Goal: Information Seeking & Learning: Find specific page/section

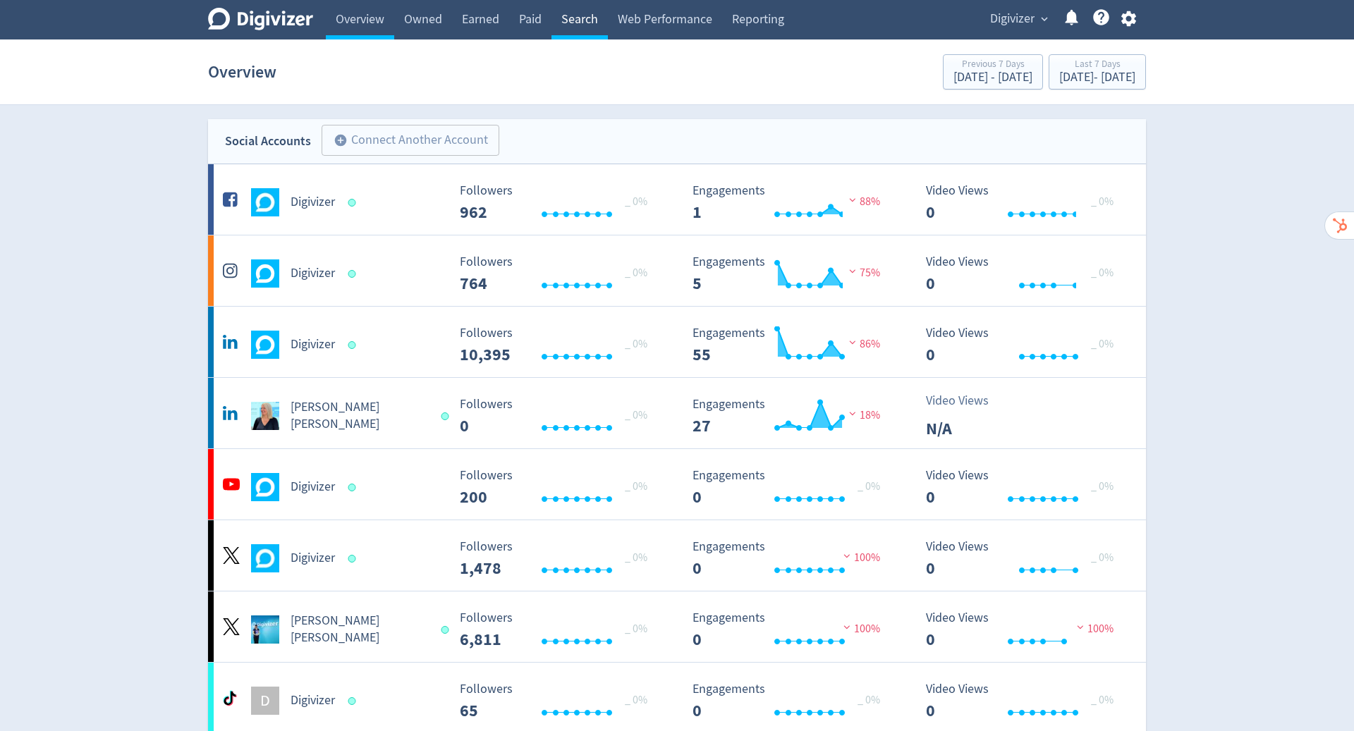
click at [578, 15] on link "Search" at bounding box center [580, 19] width 56 height 39
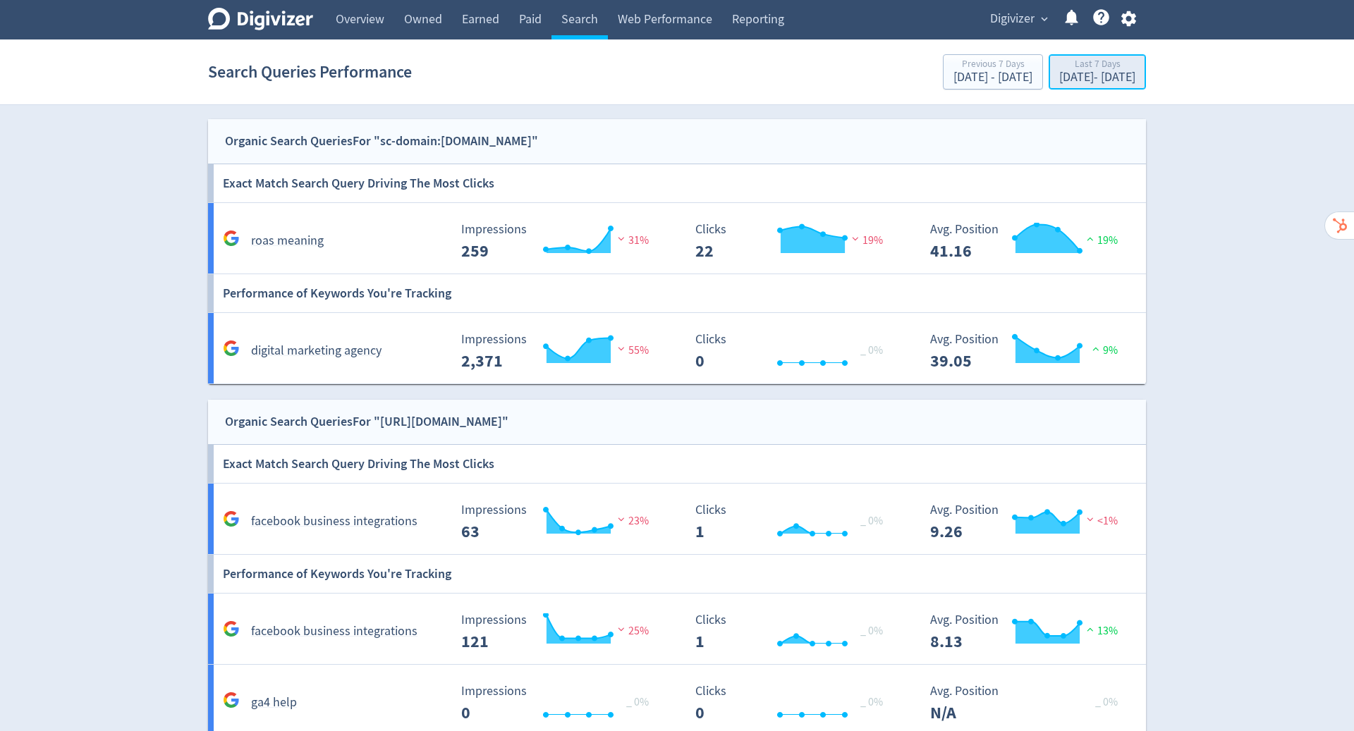
click at [1059, 73] on div "[DATE] - [DATE]" at bounding box center [1097, 77] width 76 height 13
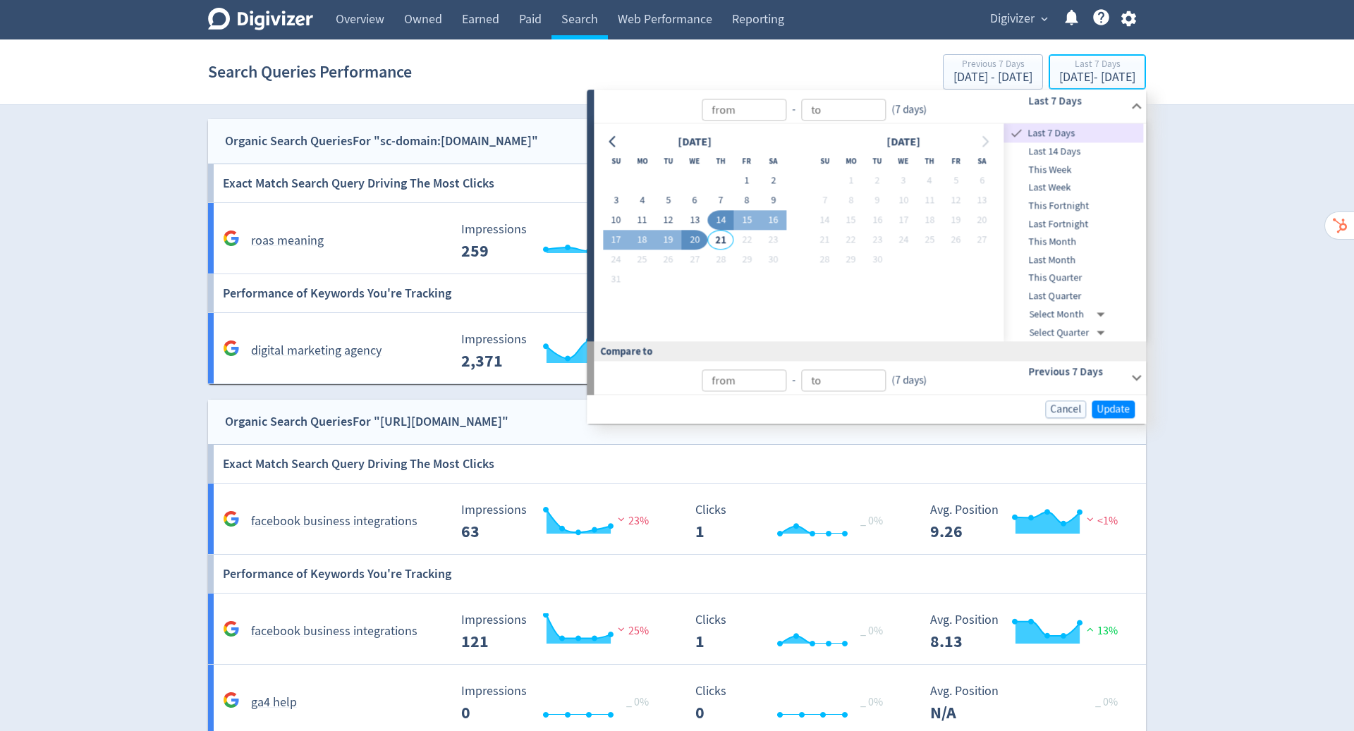
type input "[DATE]"
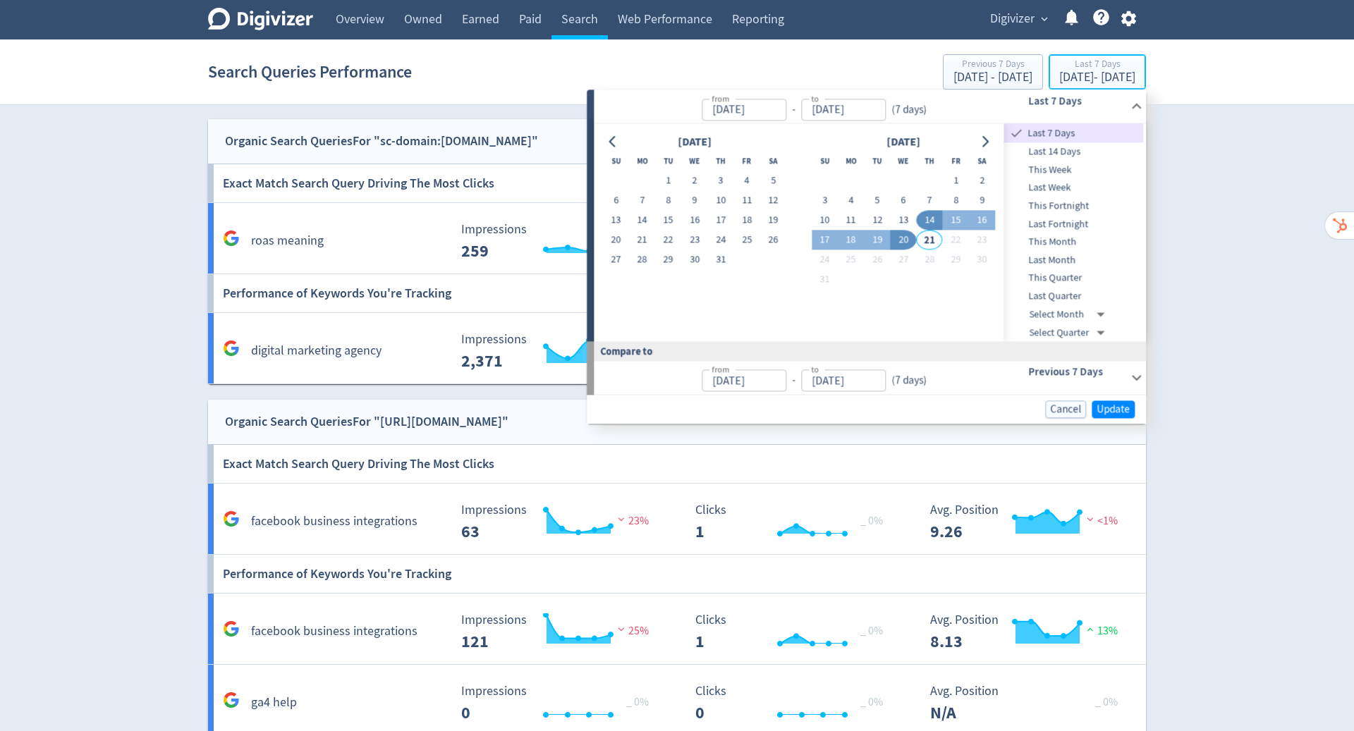
type input "[DATE]"
click at [611, 138] on icon "Go to previous month" at bounding box center [612, 141] width 11 height 11
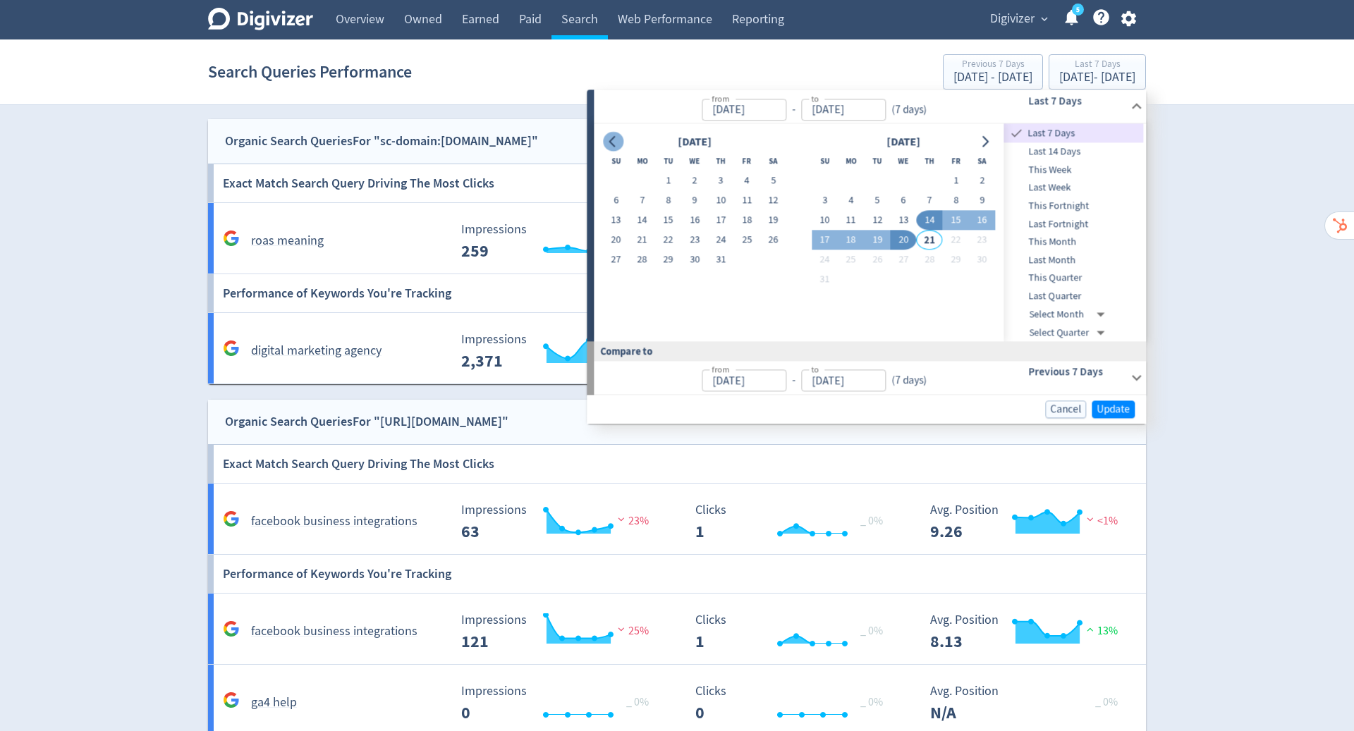
click at [611, 138] on icon "Go to previous month" at bounding box center [612, 141] width 11 height 11
click at [768, 181] on button "1" at bounding box center [773, 181] width 26 height 20
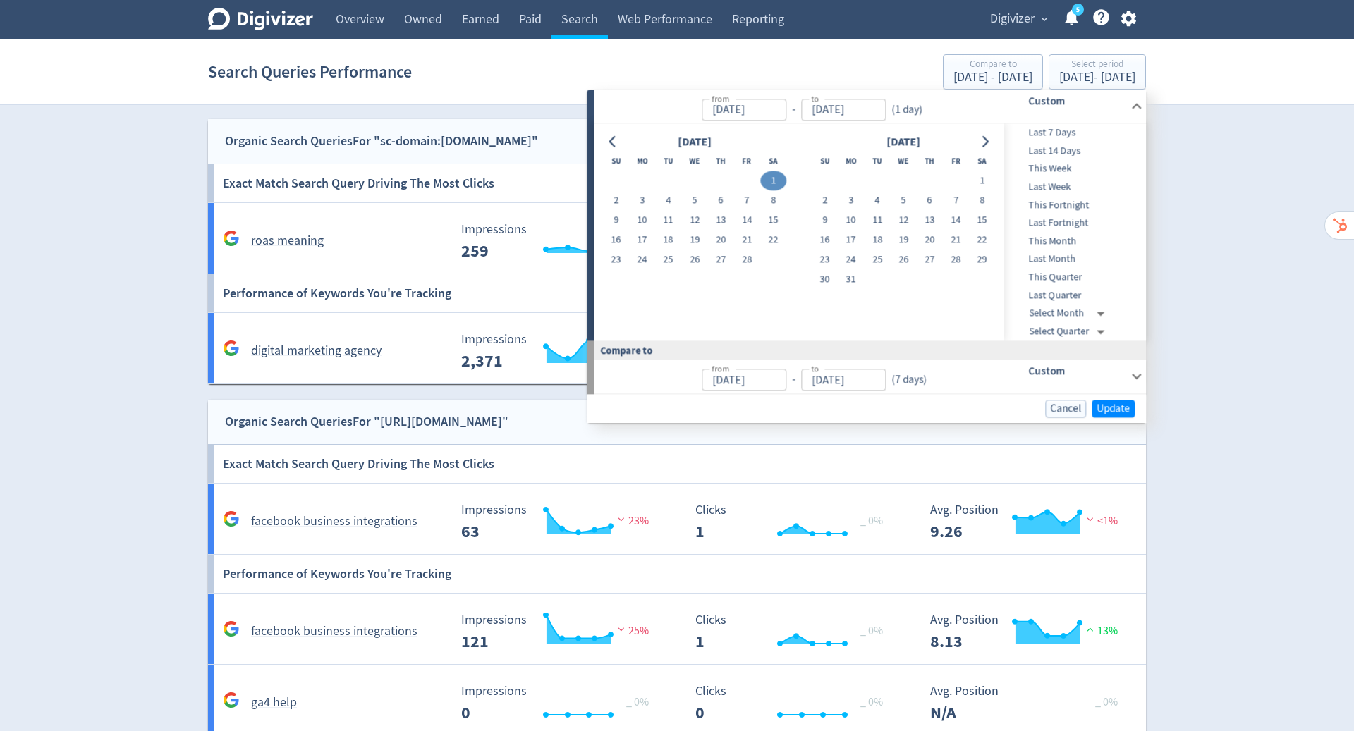
type input "[DATE]"
click at [990, 140] on icon "Go to next month" at bounding box center [985, 141] width 11 height 11
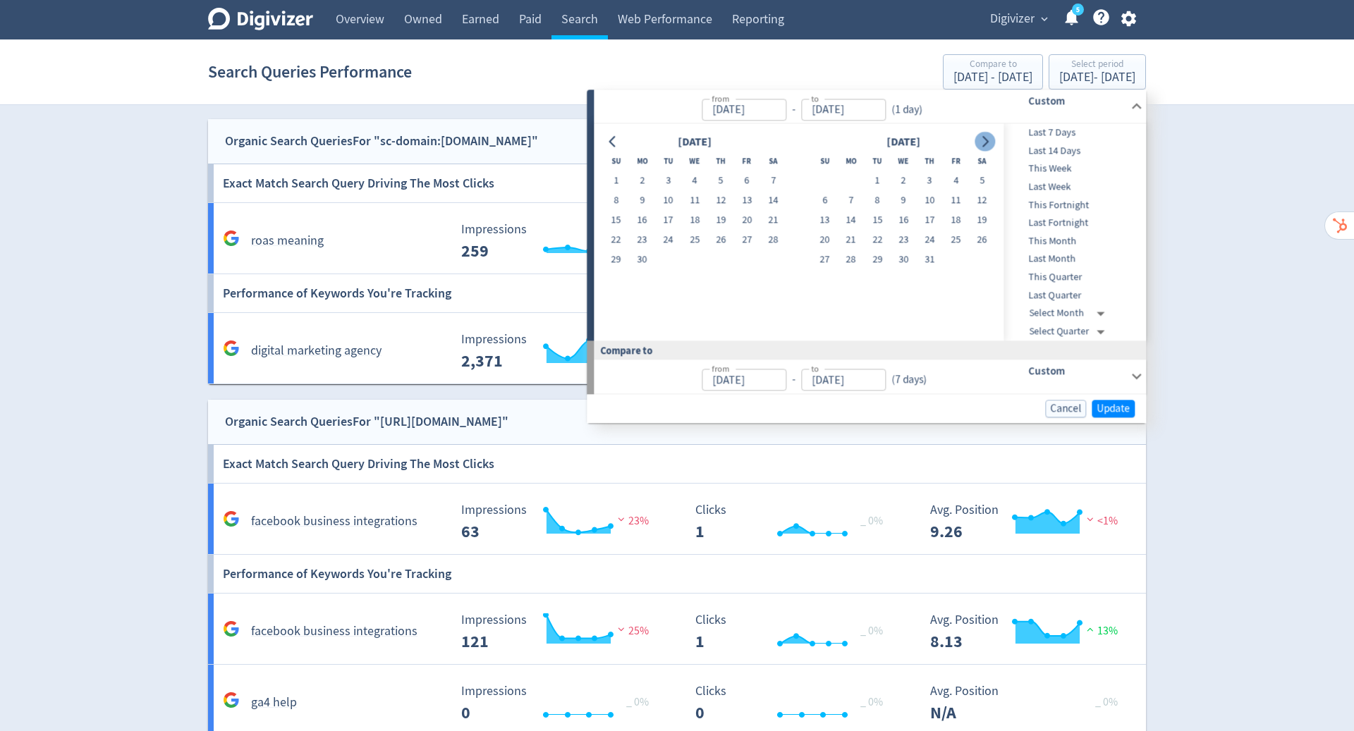
click at [990, 140] on icon "Go to next month" at bounding box center [985, 141] width 11 height 11
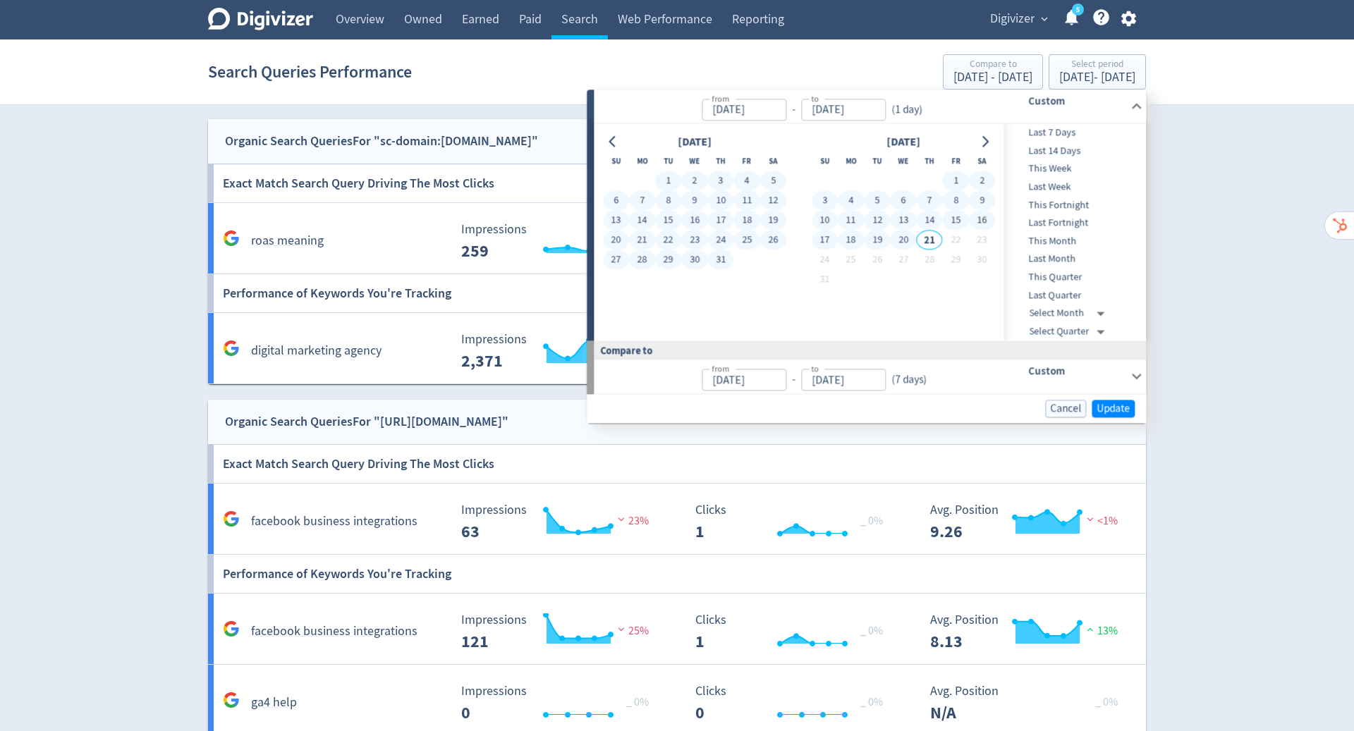
click at [903, 238] on button "20" at bounding box center [903, 241] width 26 height 20
type input "[DATE]"
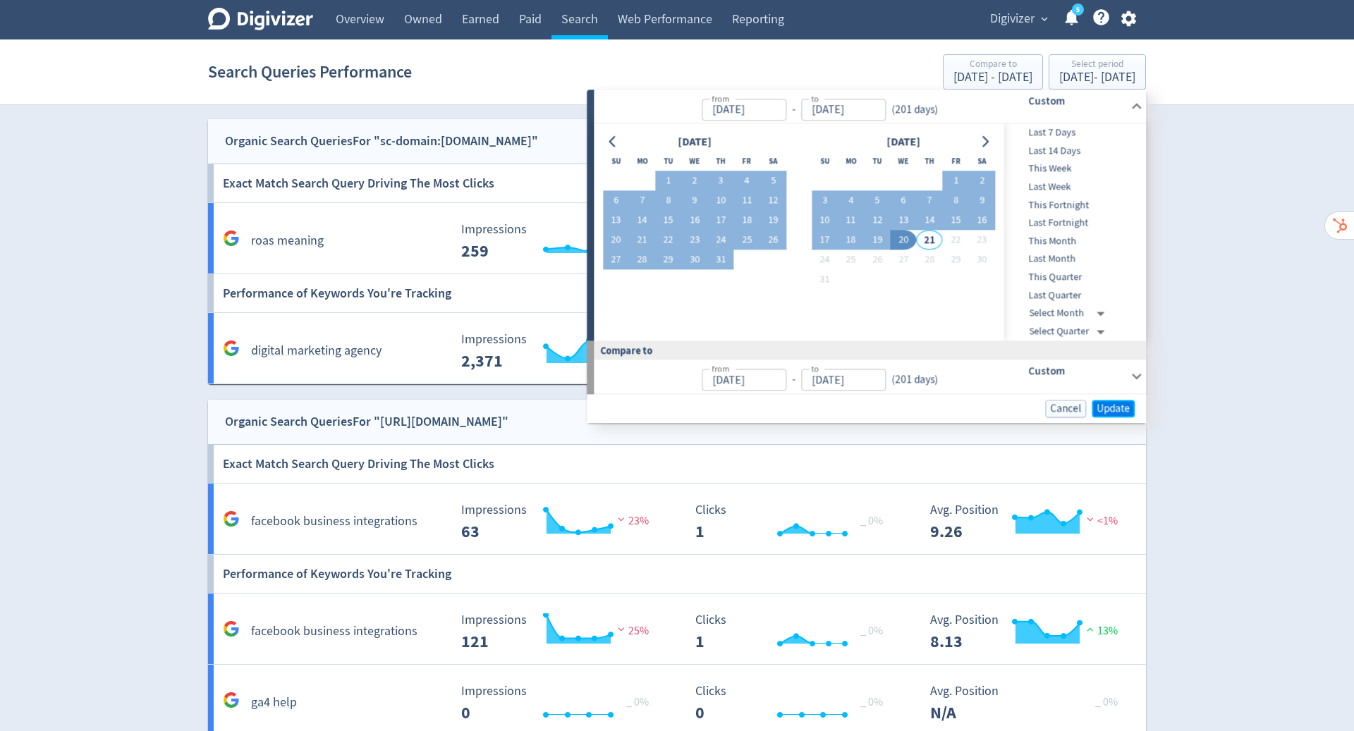
click at [1119, 406] on span "Update" at bounding box center [1113, 408] width 33 height 11
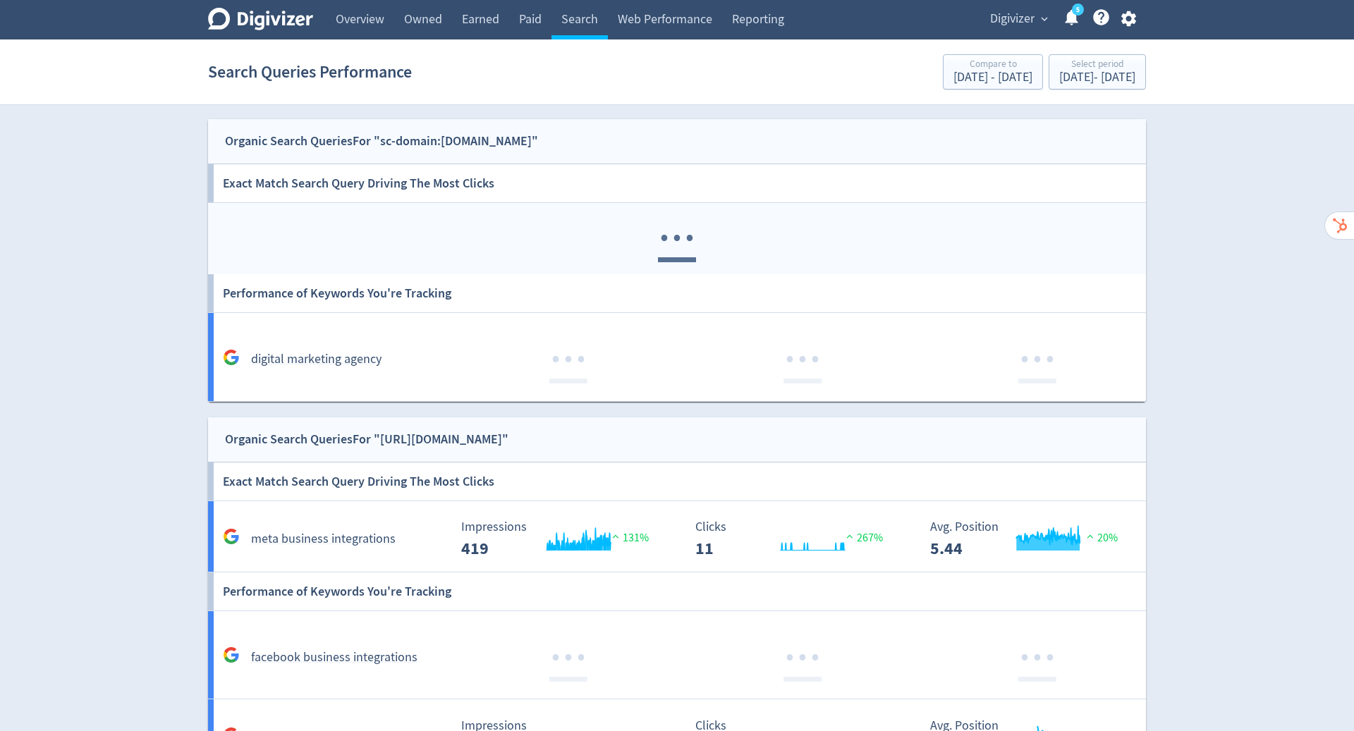
click at [364, 243] on div "· · ·" at bounding box center [677, 238] width 938 height 71
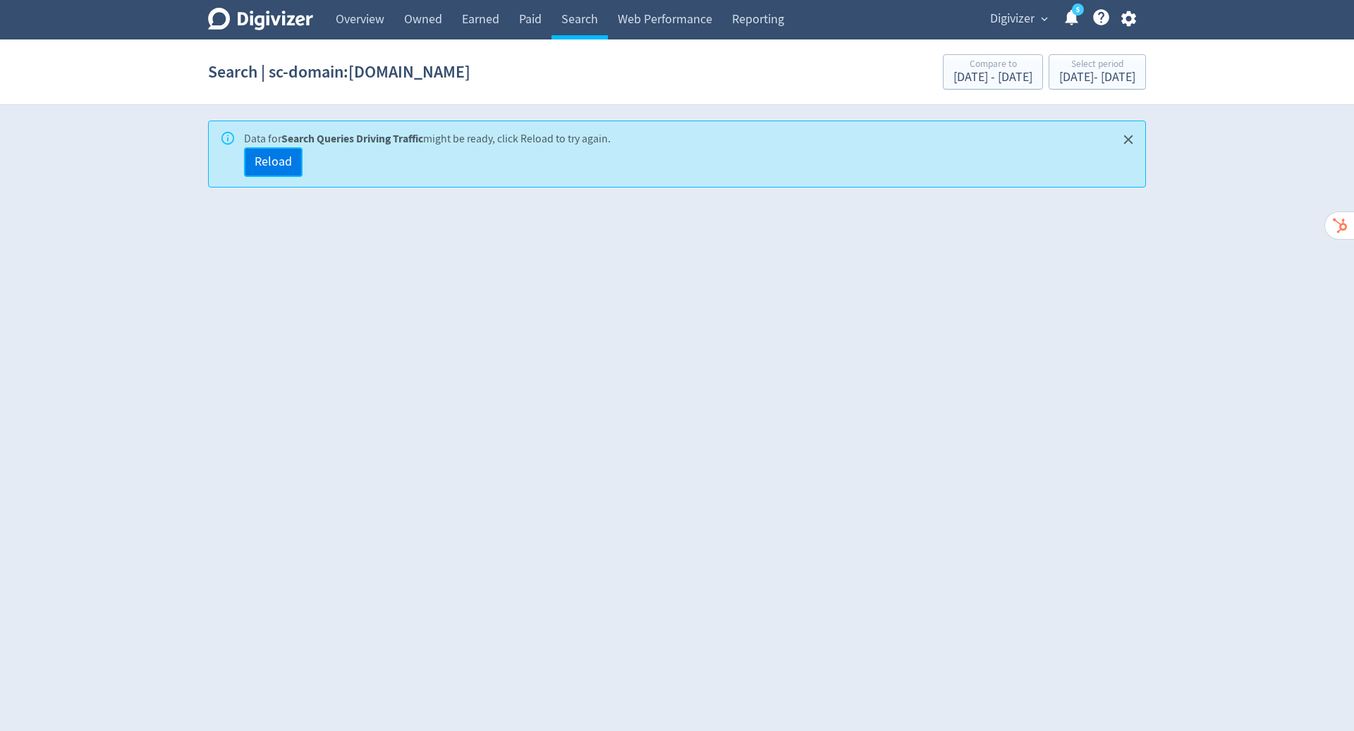
click at [291, 164] on button "Reload" at bounding box center [273, 162] width 59 height 30
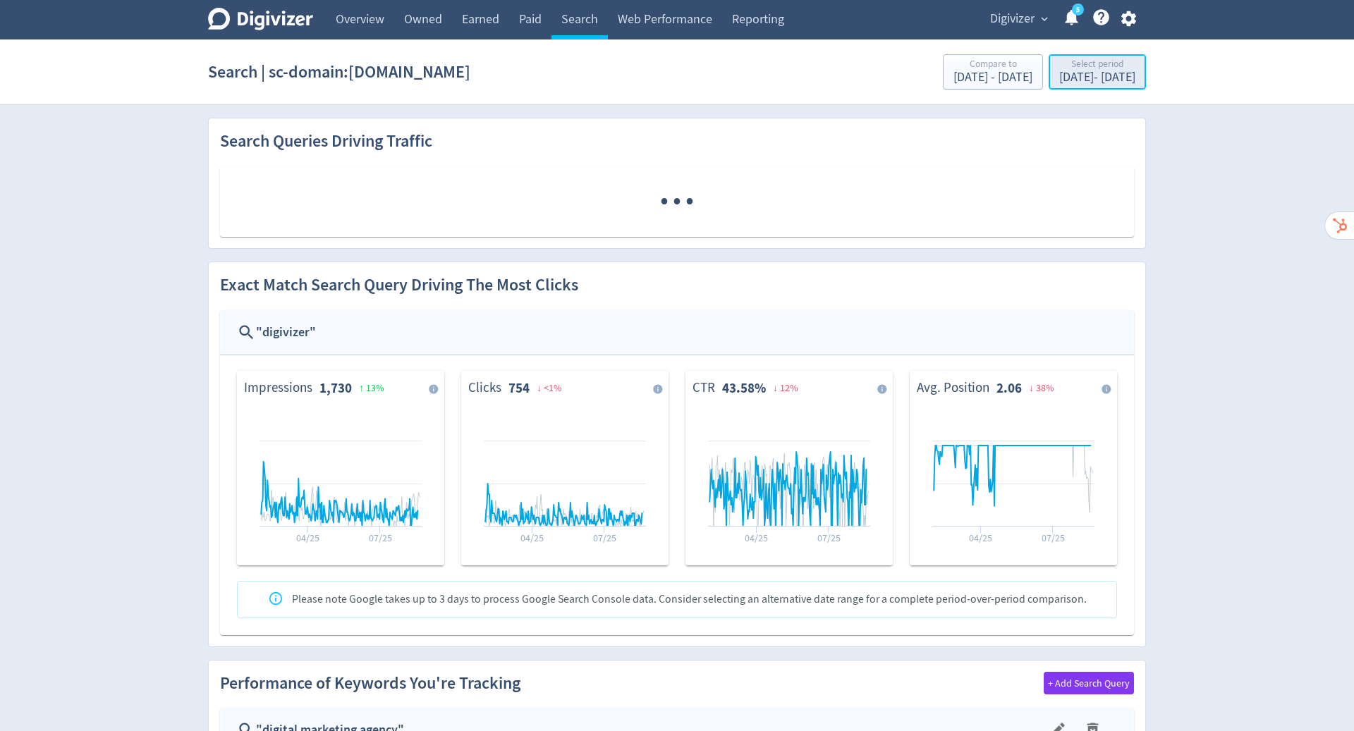
click at [1059, 83] on div "[DATE] - [DATE]" at bounding box center [1097, 77] width 76 height 13
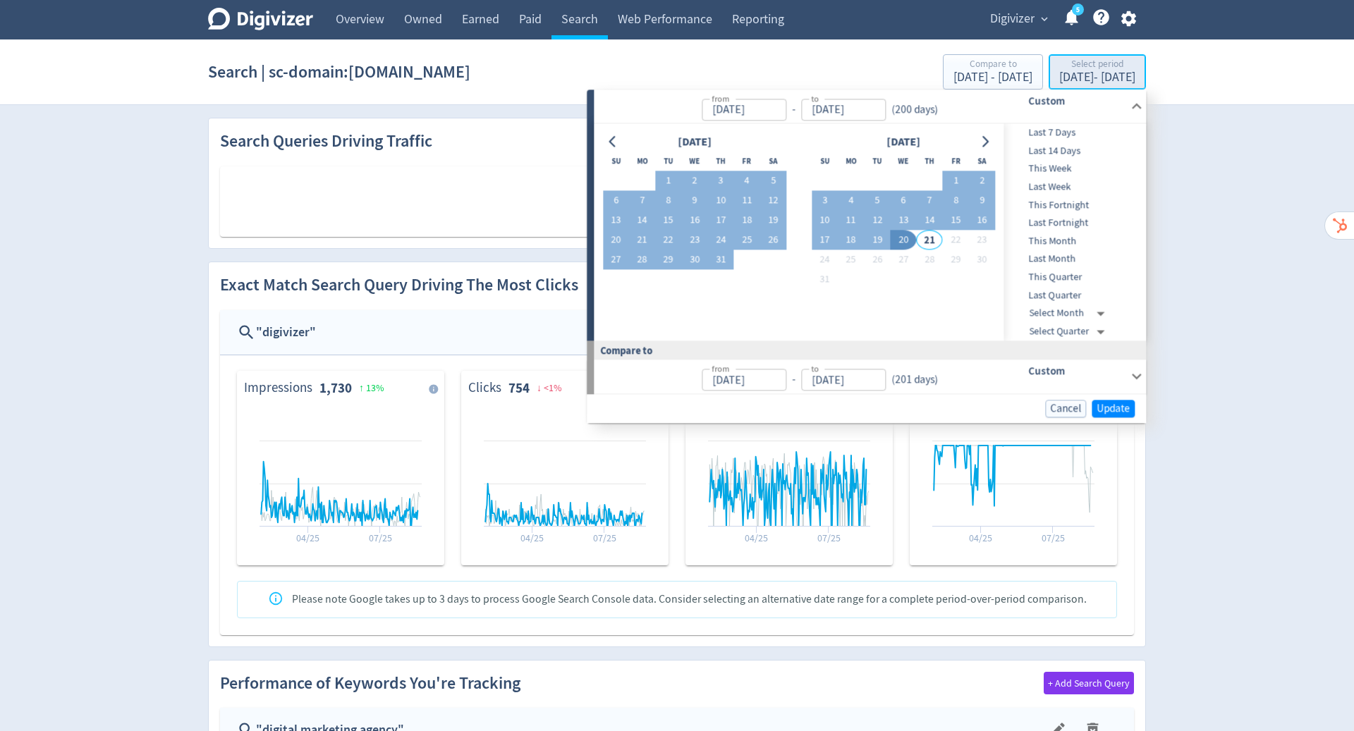
type input "[DATE]"
click at [605, 150] on div at bounding box center [613, 142] width 20 height 20
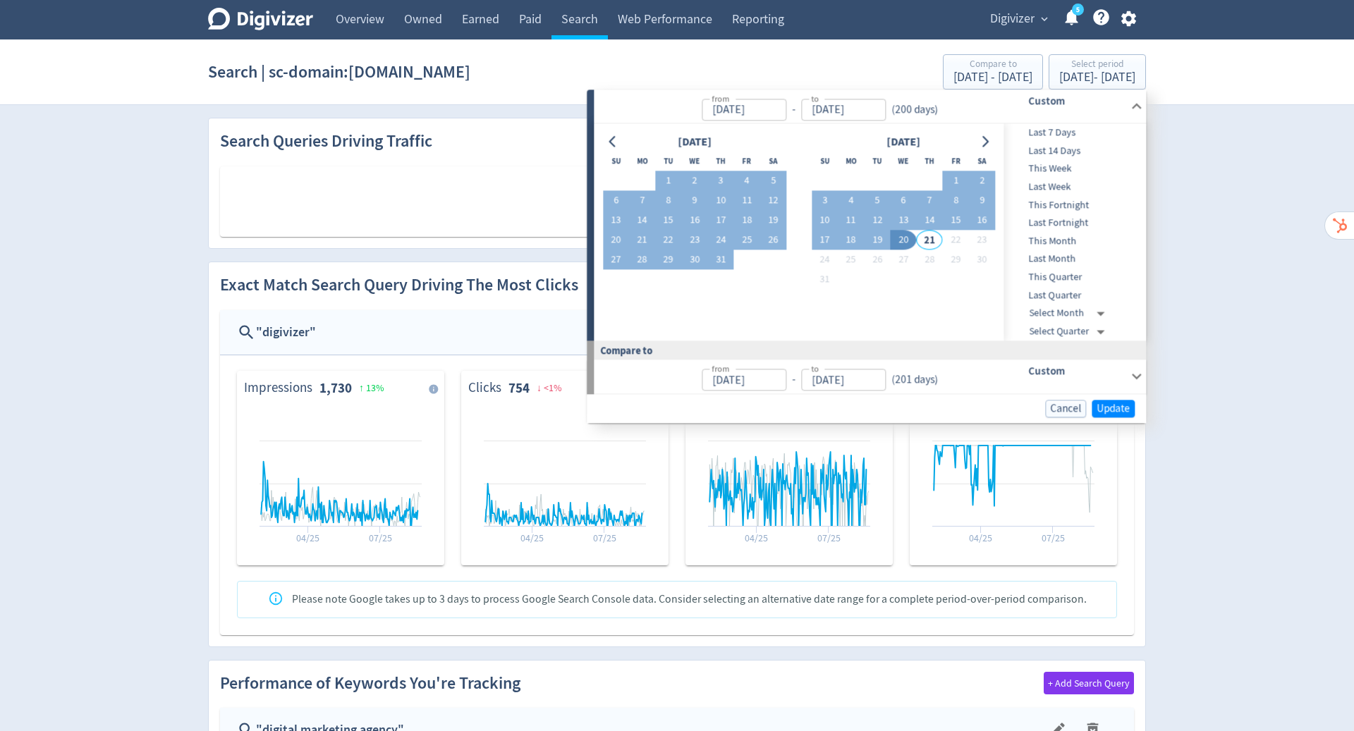
click at [605, 150] on div at bounding box center [613, 142] width 20 height 20
click at [613, 138] on icon "Go to previous month" at bounding box center [612, 141] width 6 height 11
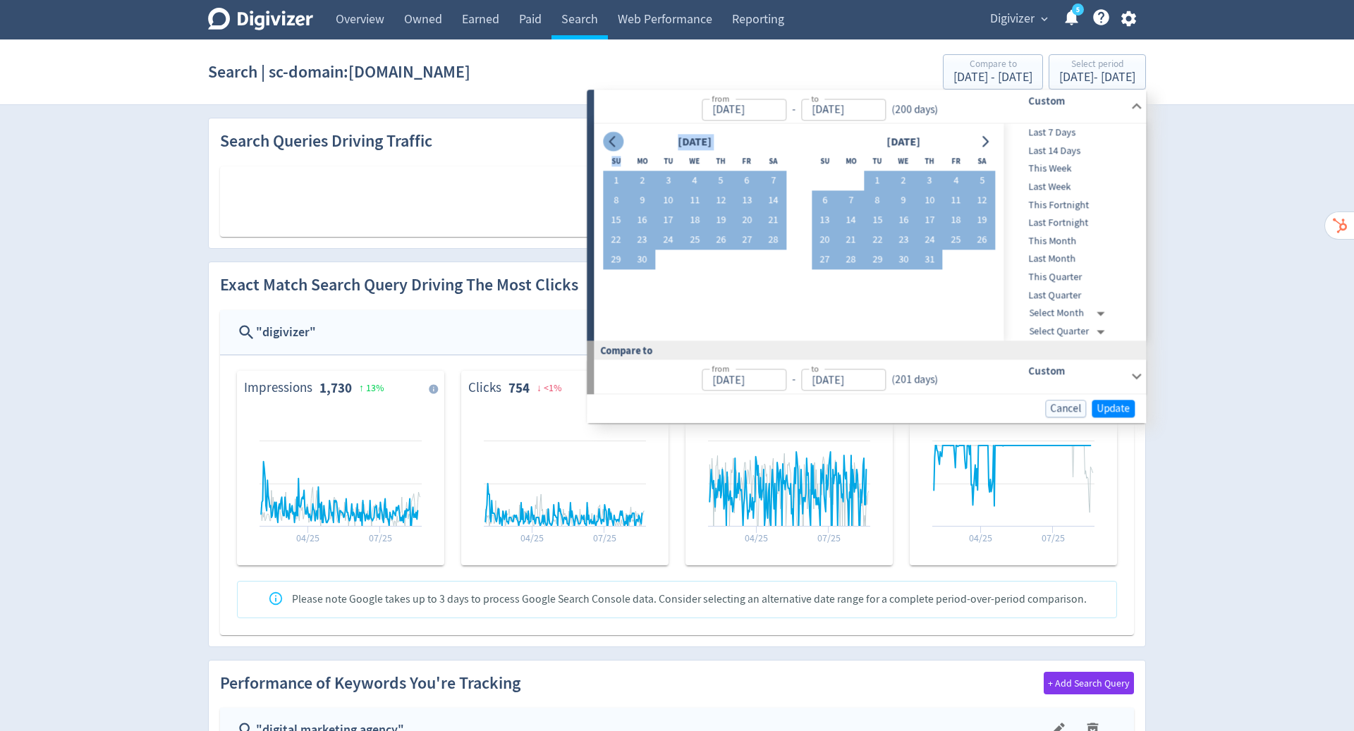
click at [613, 138] on icon "Go to previous month" at bounding box center [612, 141] width 6 height 11
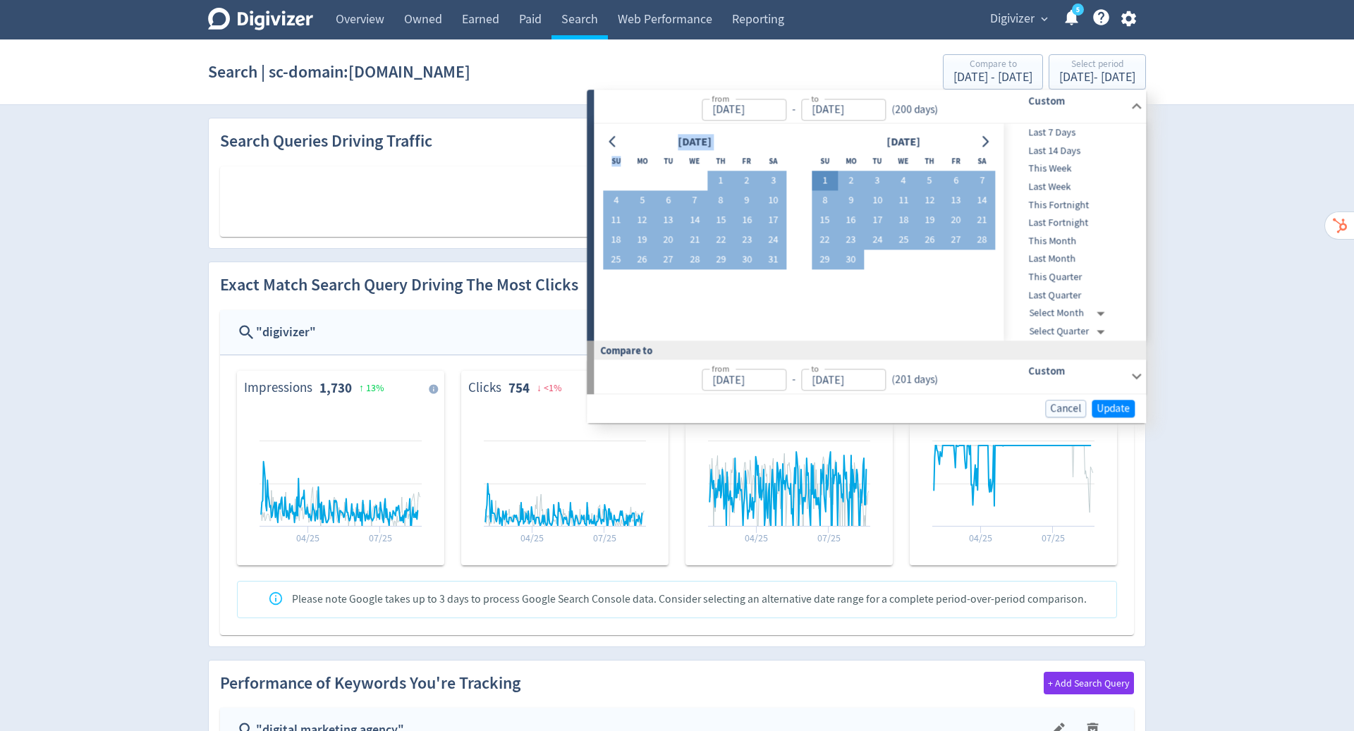
click at [820, 181] on button "1" at bounding box center [825, 181] width 26 height 20
type input "[DATE]"
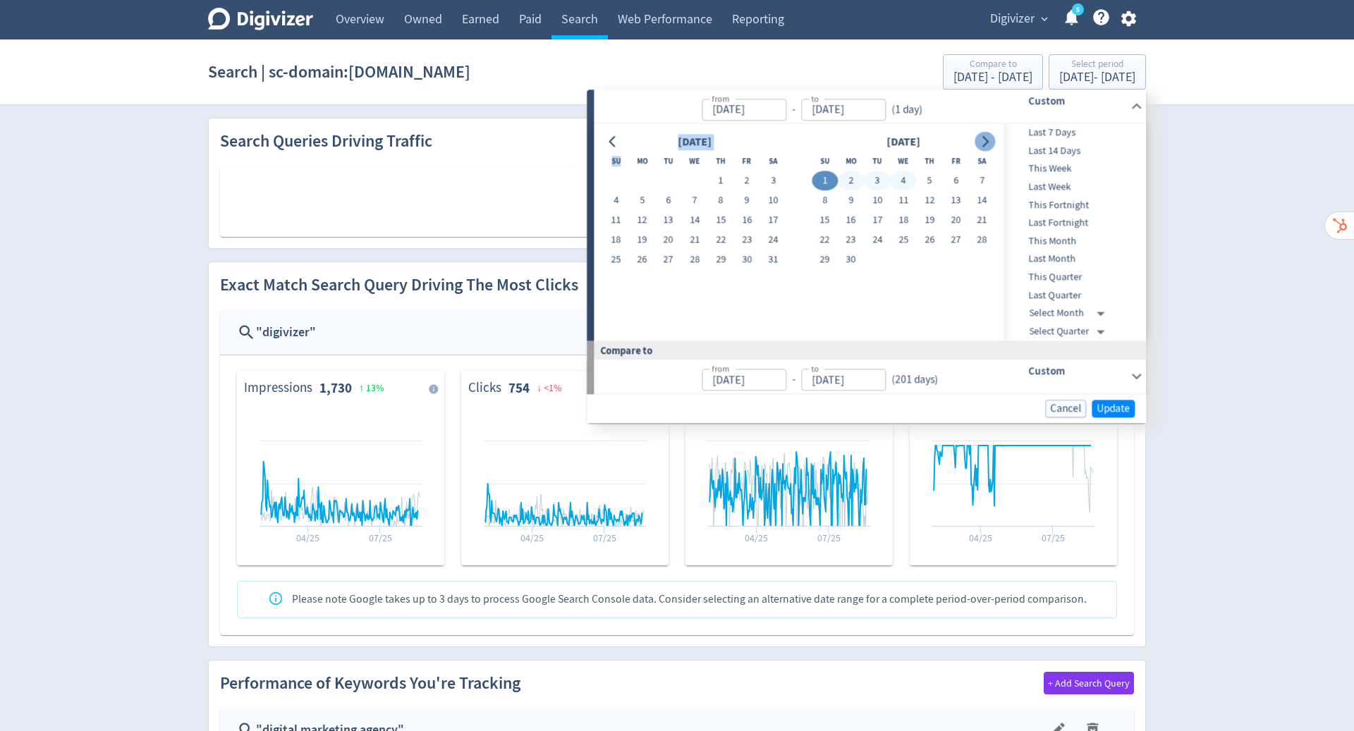
click at [983, 145] on icon "Go to next month" at bounding box center [985, 141] width 11 height 11
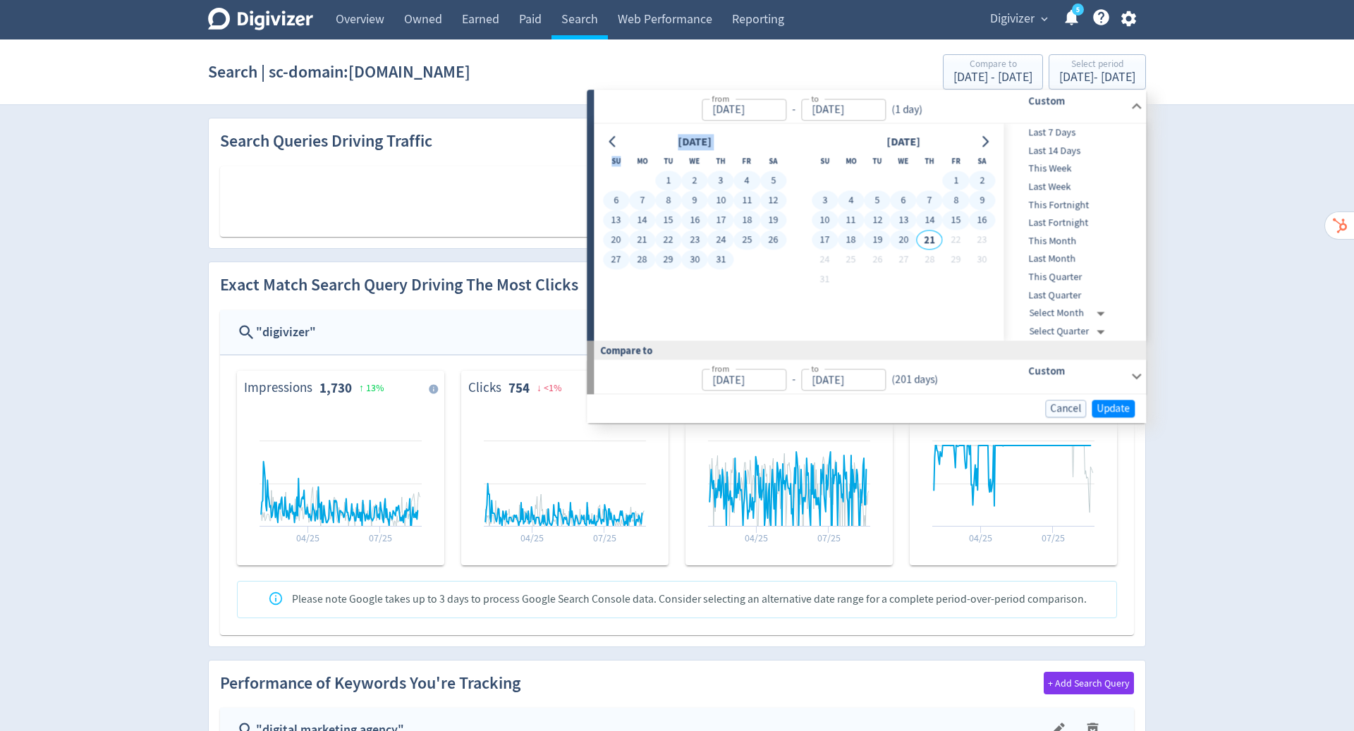
click at [911, 233] on button "20" at bounding box center [903, 241] width 26 height 20
type input "[DATE]"
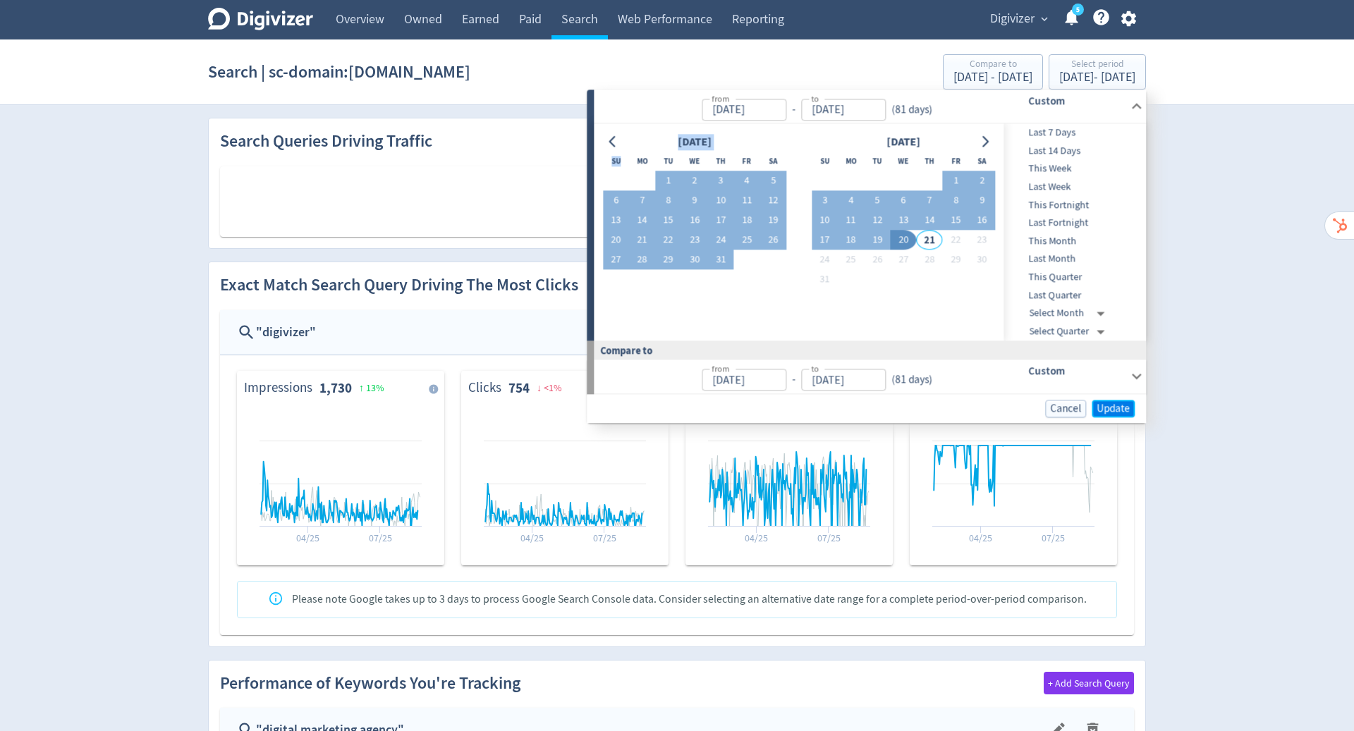
click at [1132, 403] on button "Update" at bounding box center [1113, 409] width 43 height 18
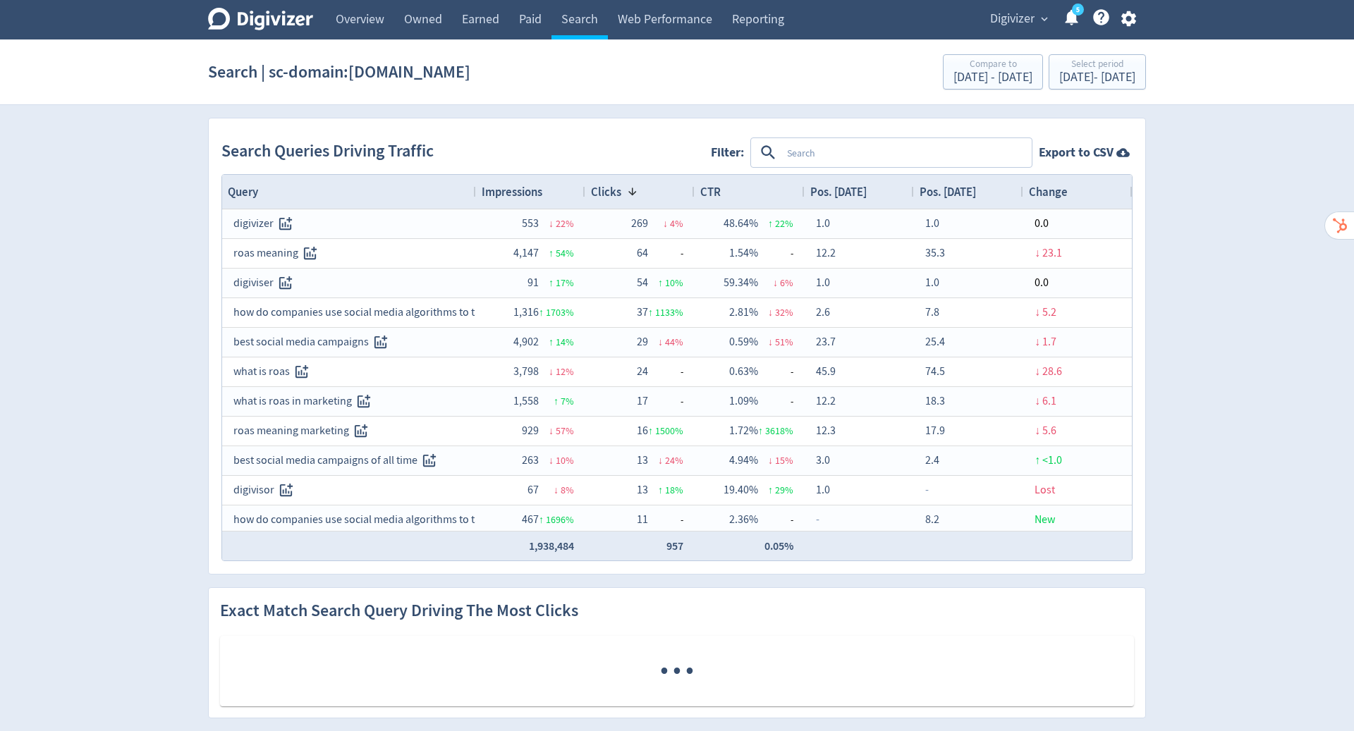
click at [800, 145] on textarea at bounding box center [905, 153] width 249 height 26
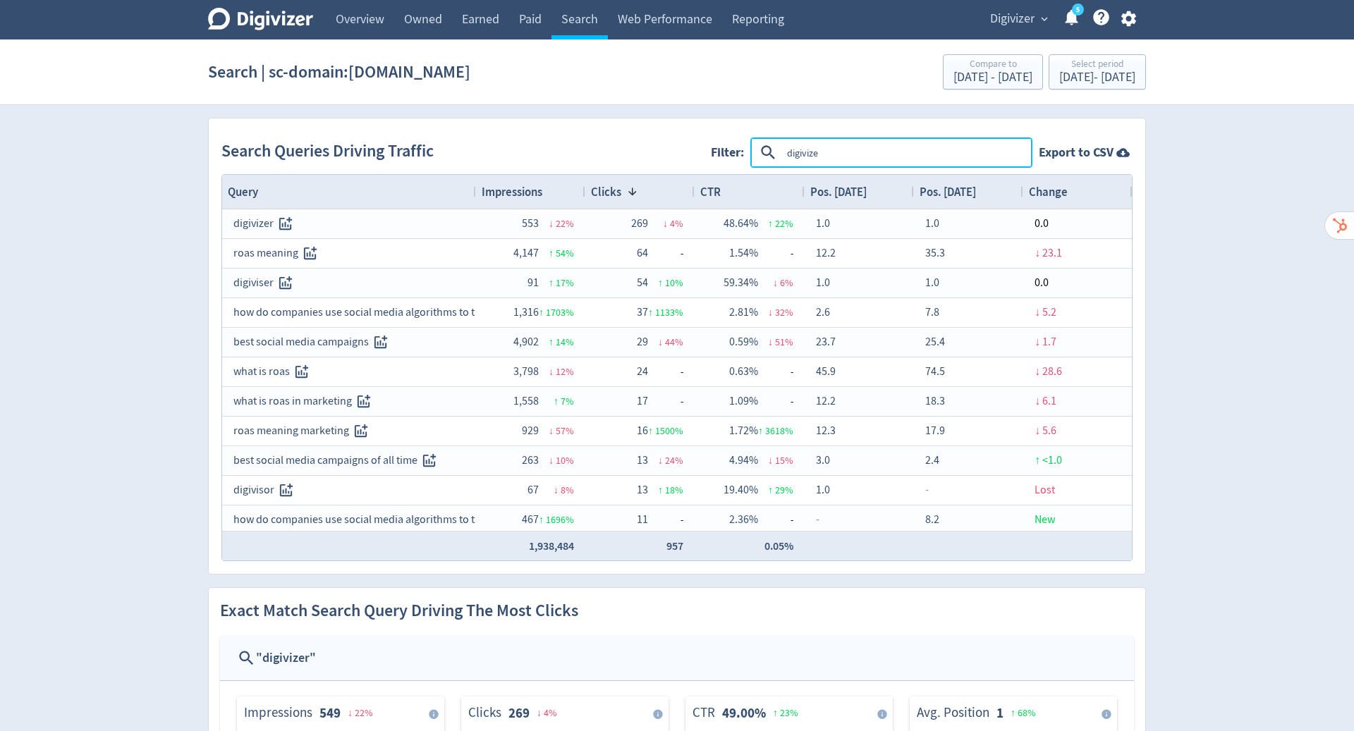
type textarea "digivizer"
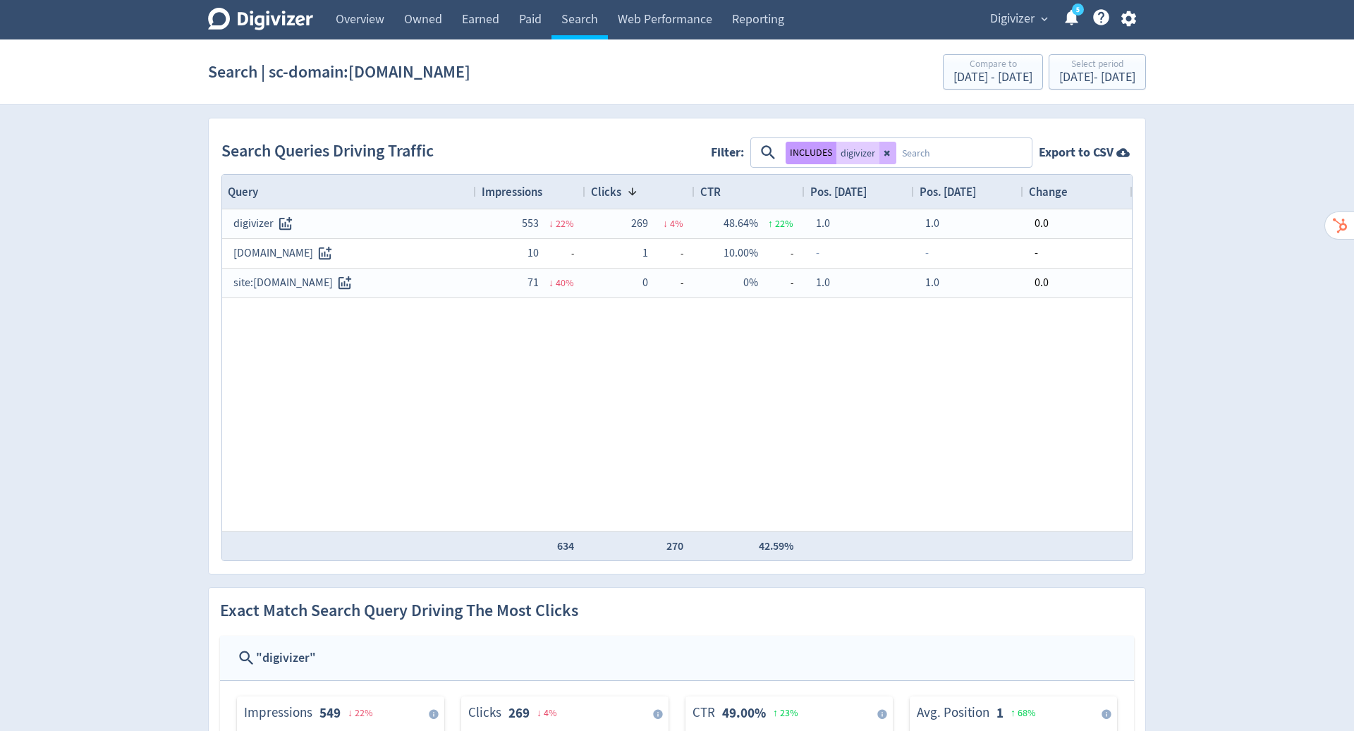
click at [820, 152] on button "INCLUDES" at bounding box center [811, 153] width 51 height 23
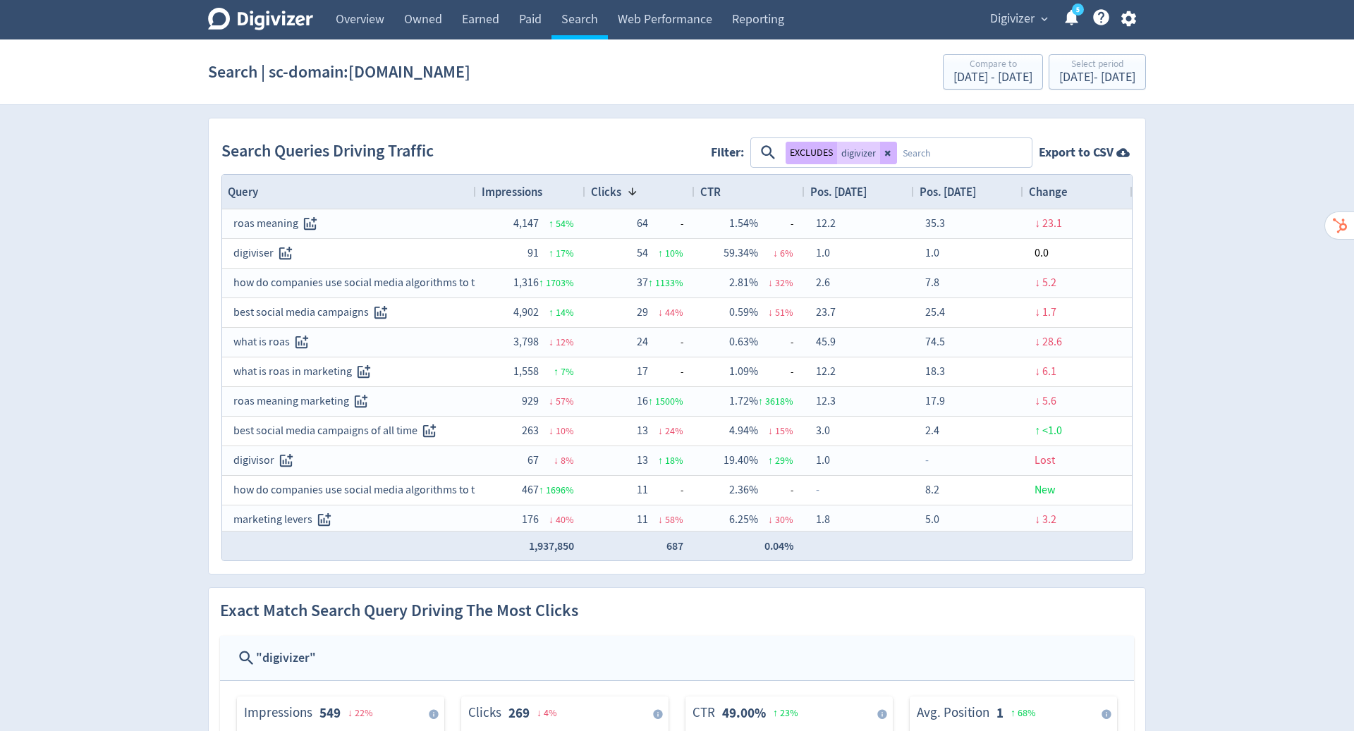
click at [909, 155] on textarea at bounding box center [963, 153] width 133 height 26
type textarea "roas"
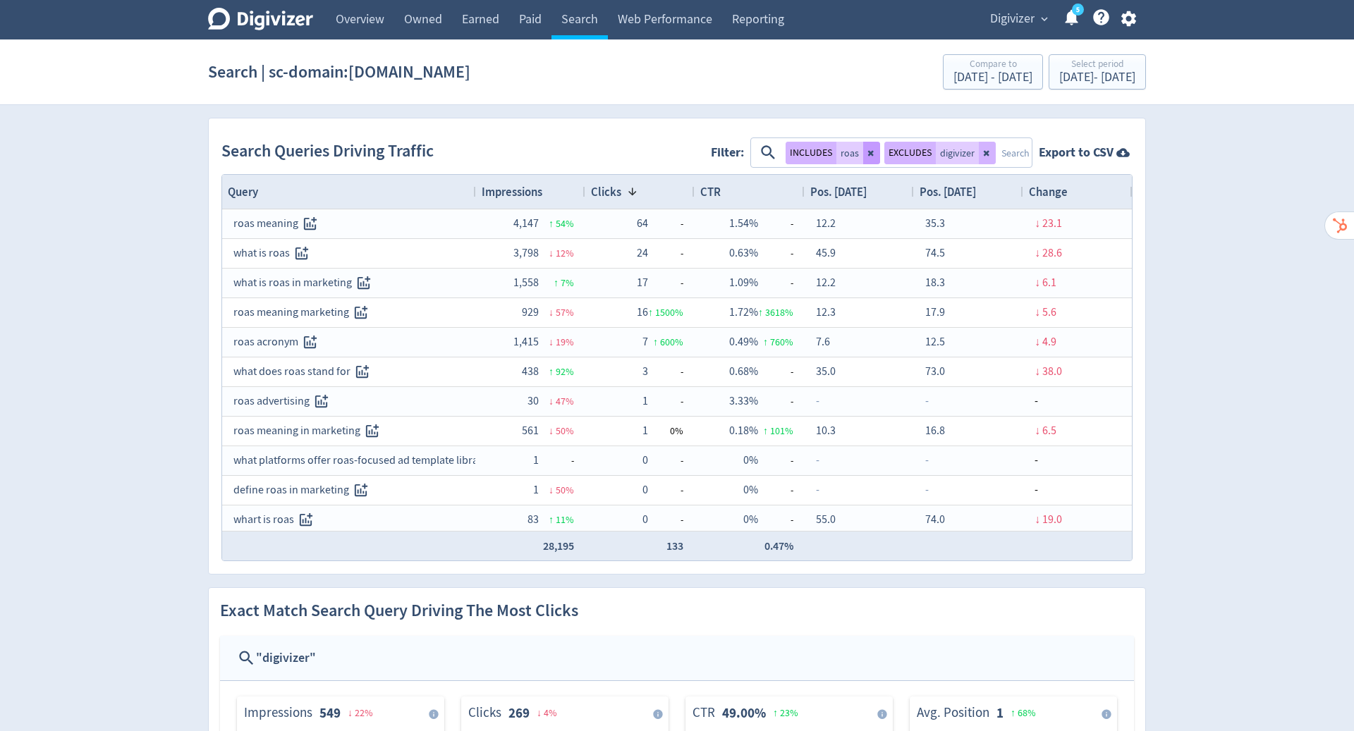
click at [863, 152] on button at bounding box center [871, 153] width 17 height 23
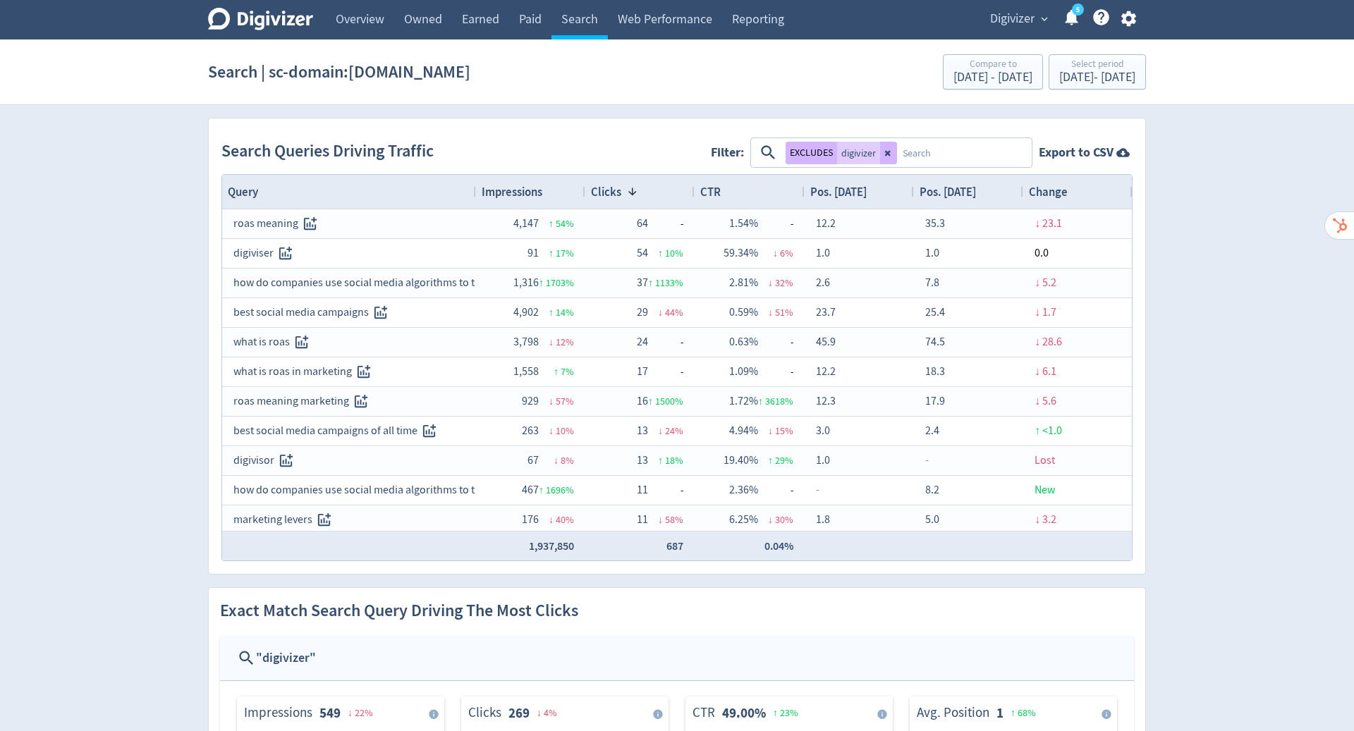
click at [931, 146] on textarea at bounding box center [963, 153] width 133 height 26
type textarea "social media"
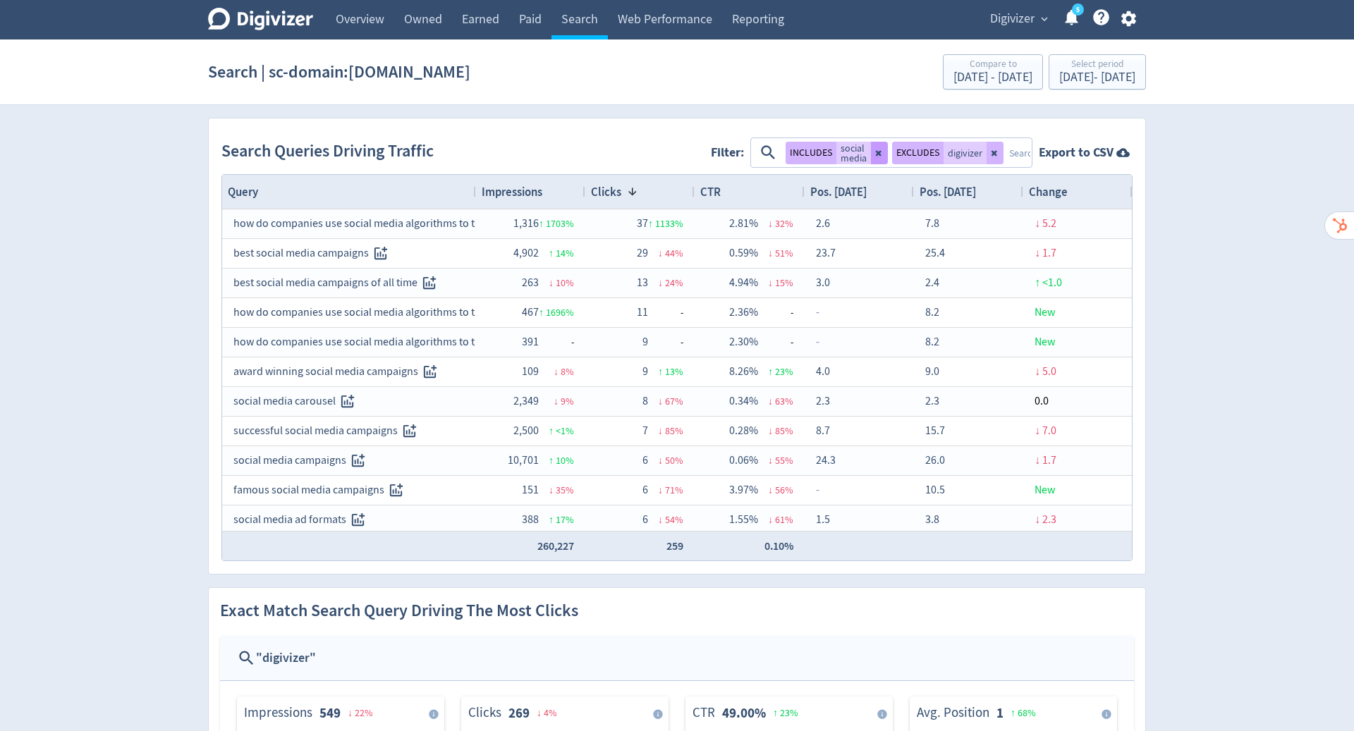
click at [879, 154] on icon at bounding box center [879, 153] width 6 height 6
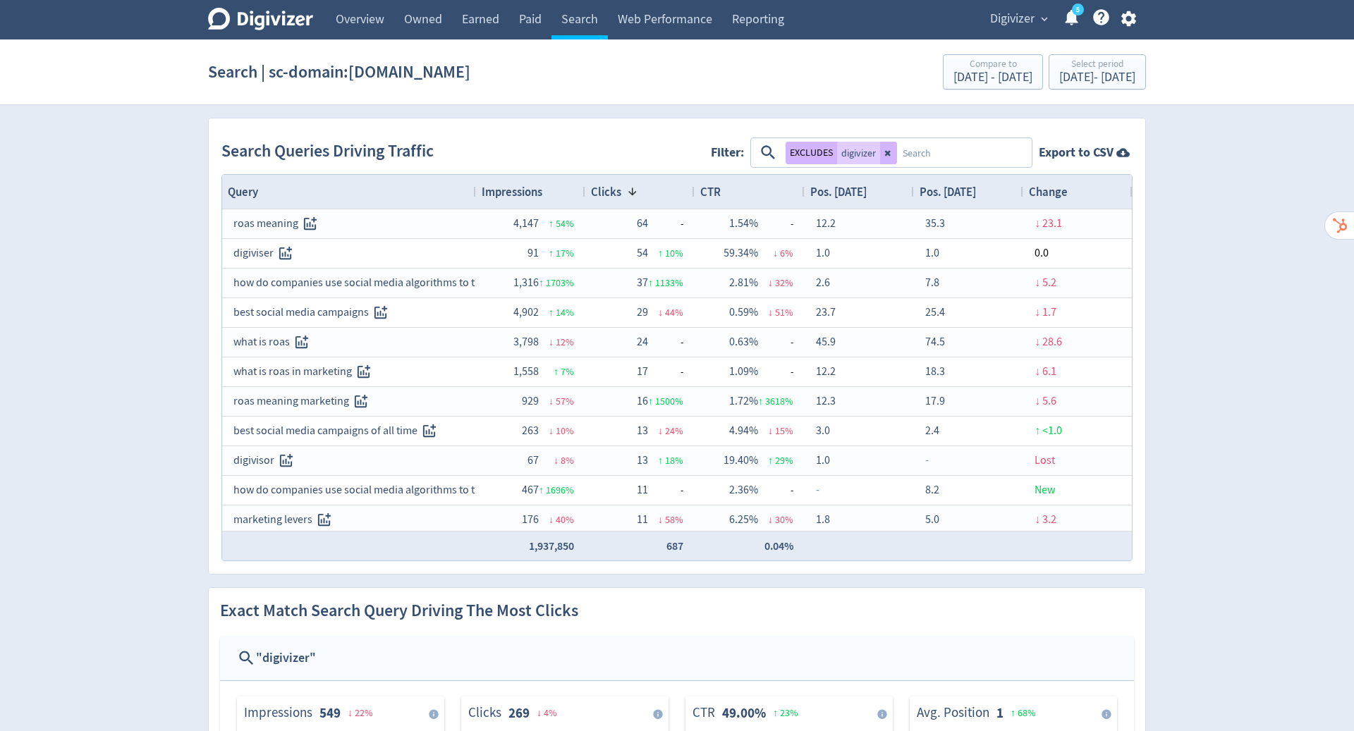
click at [935, 153] on textarea at bounding box center [963, 153] width 133 height 26
type textarea "roas"
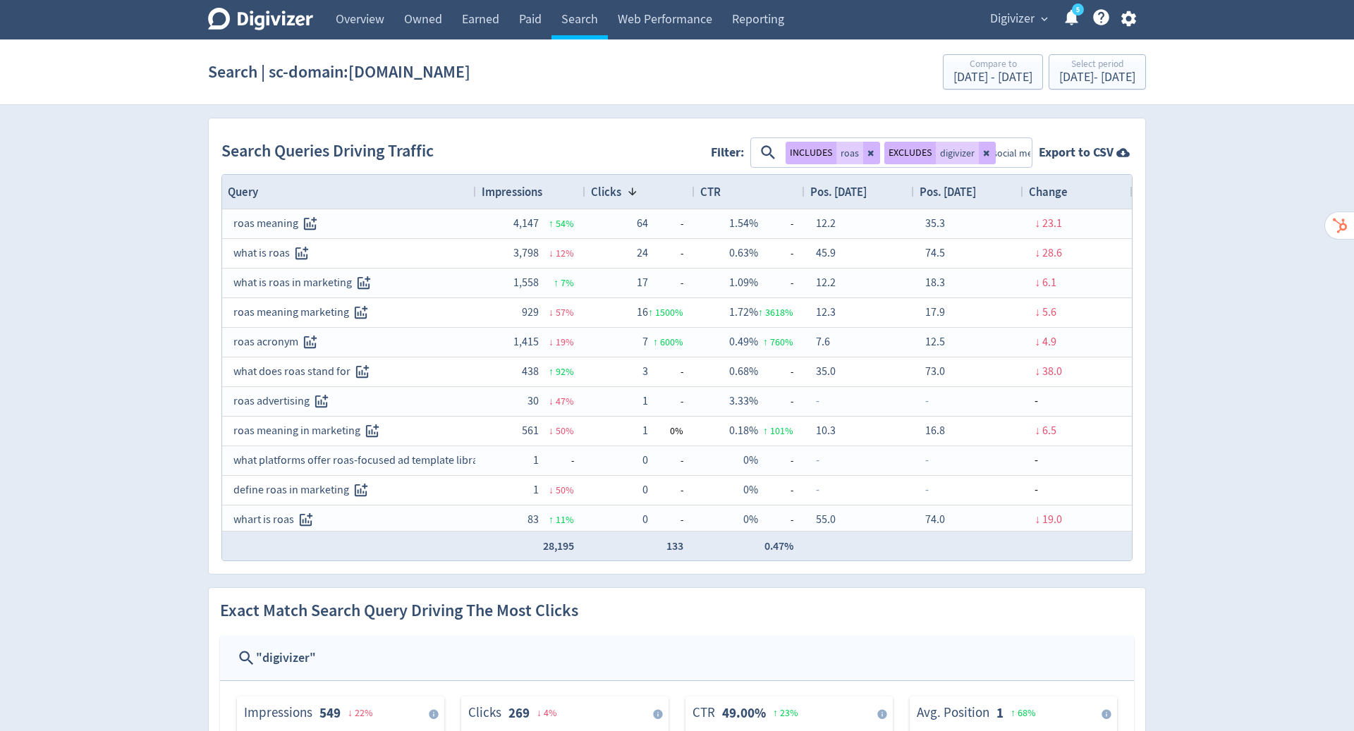
scroll to position [0, 21]
type textarea "social media"
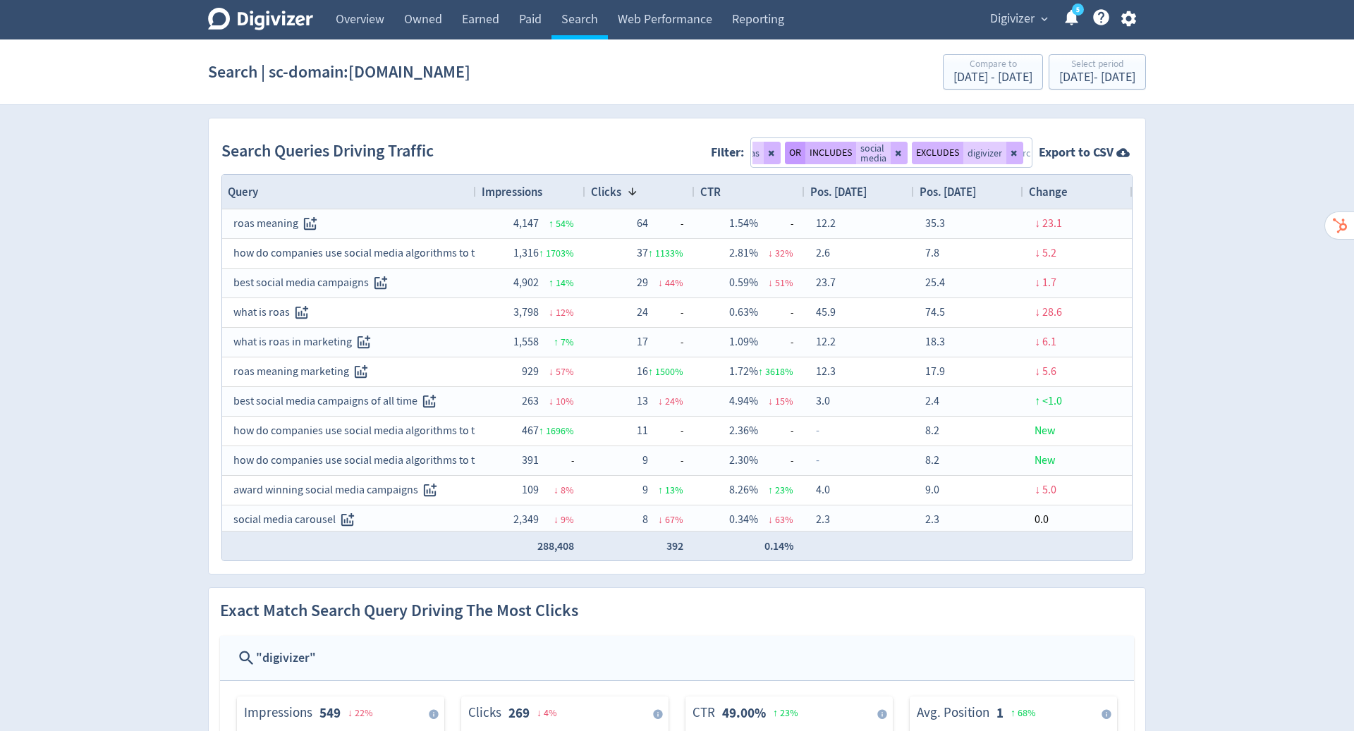
click at [791, 147] on button "OR" at bounding box center [795, 153] width 20 height 23
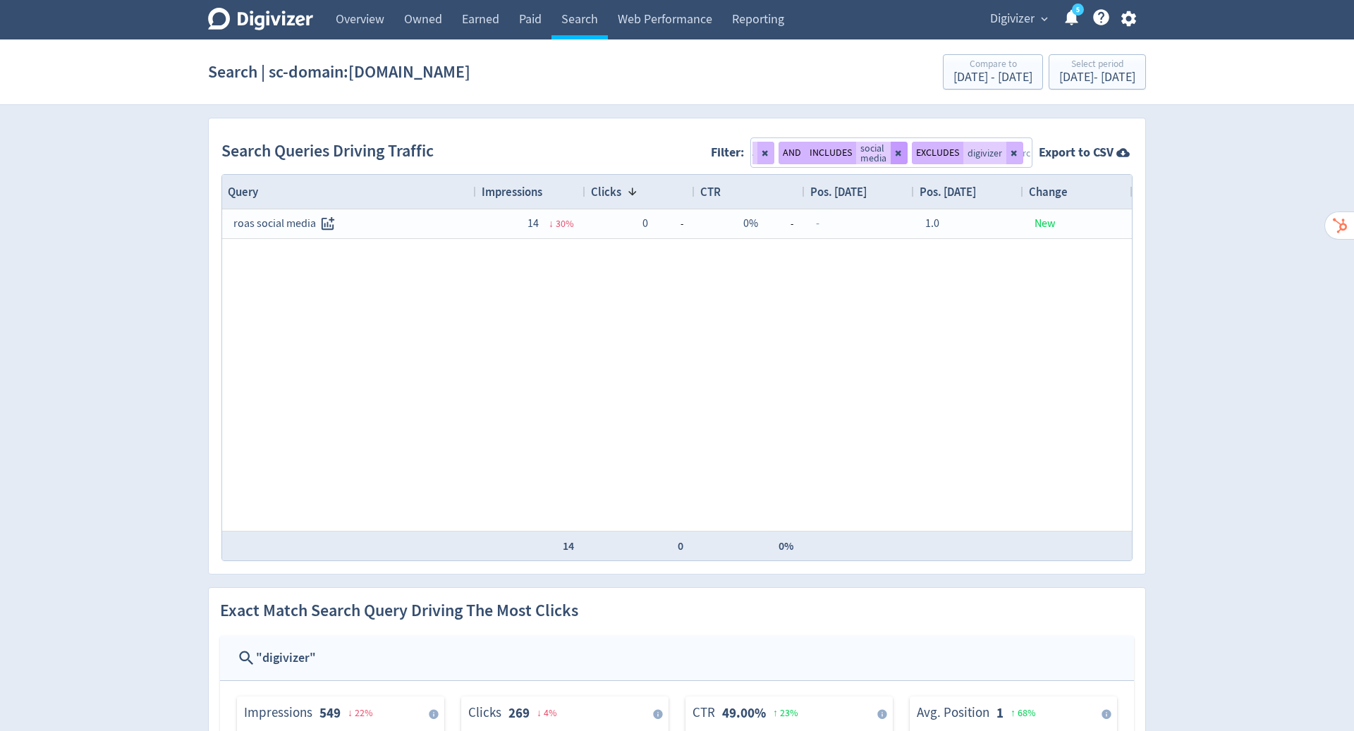
click at [896, 153] on icon at bounding box center [899, 153] width 8 height 8
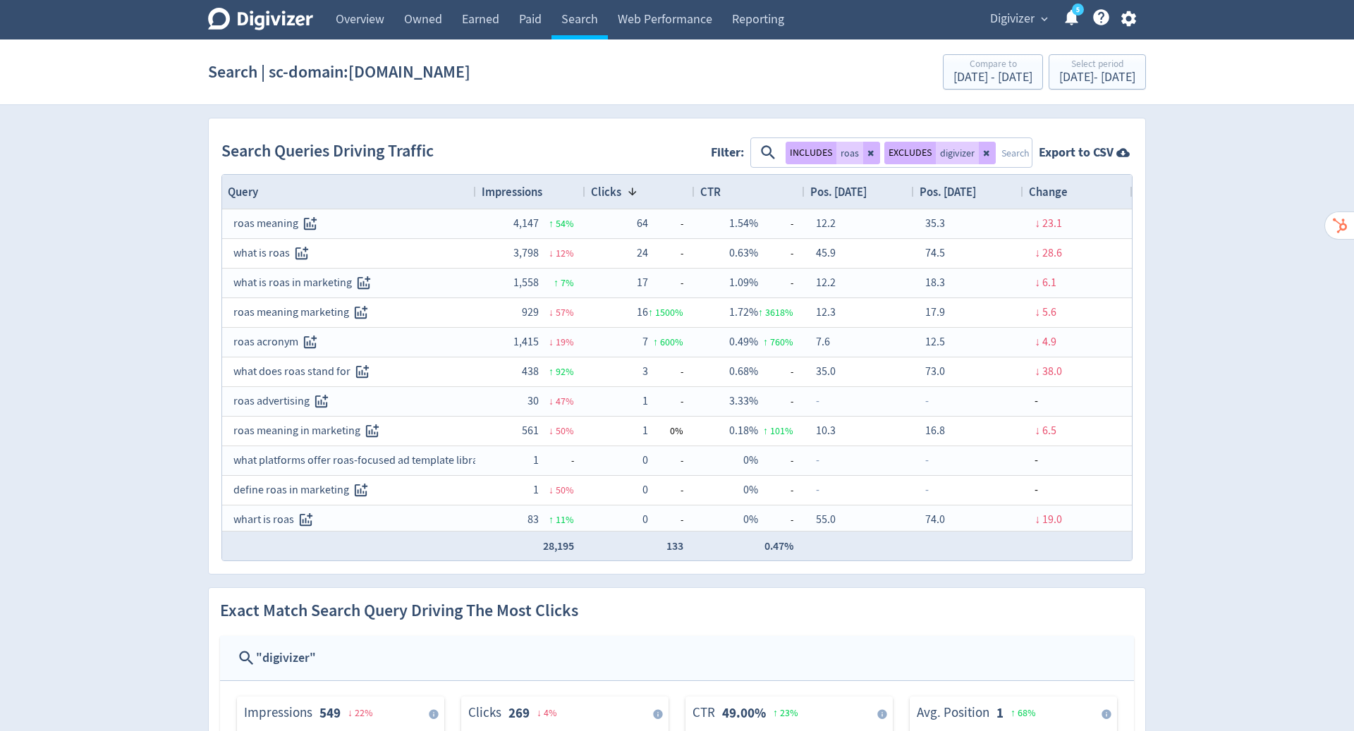
click at [1006, 149] on textarea at bounding box center [1013, 153] width 35 height 26
type textarea "marketing"
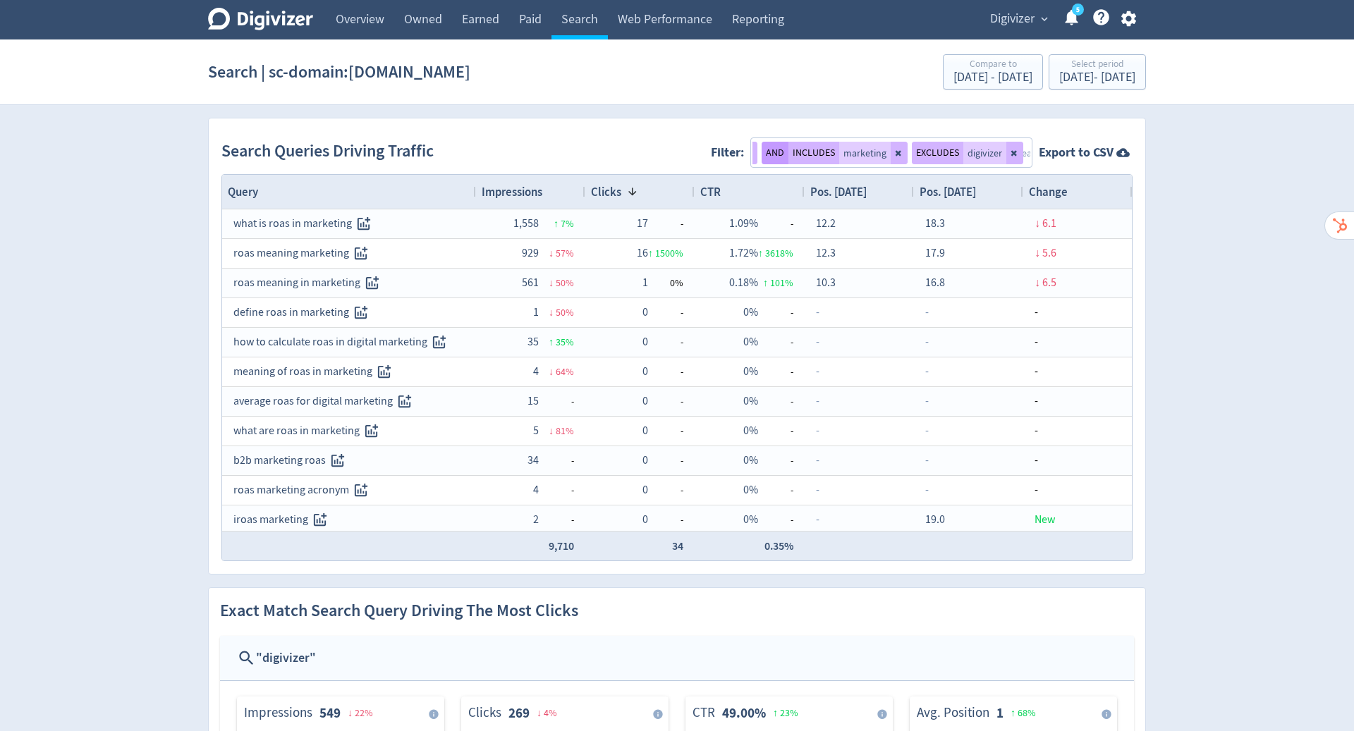
click at [774, 154] on button "AND" at bounding box center [775, 153] width 27 height 23
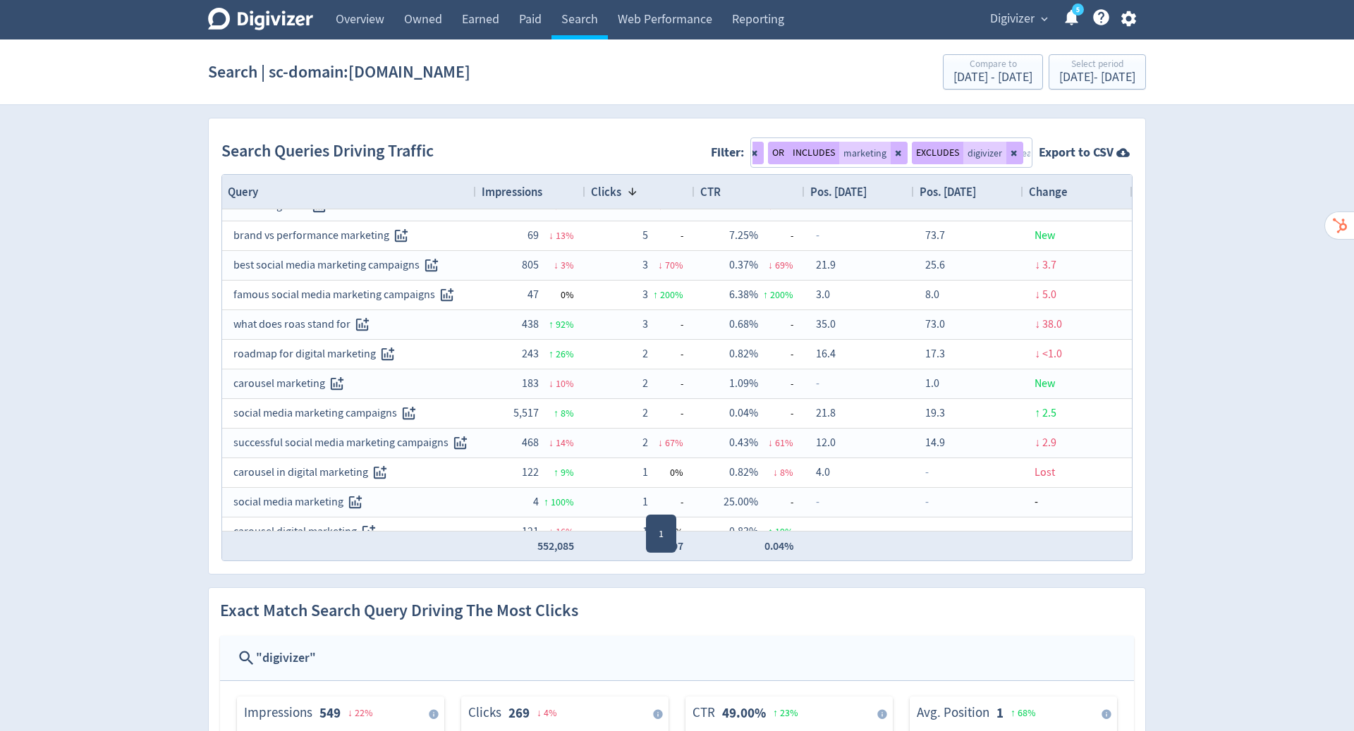
scroll to position [0, 0]
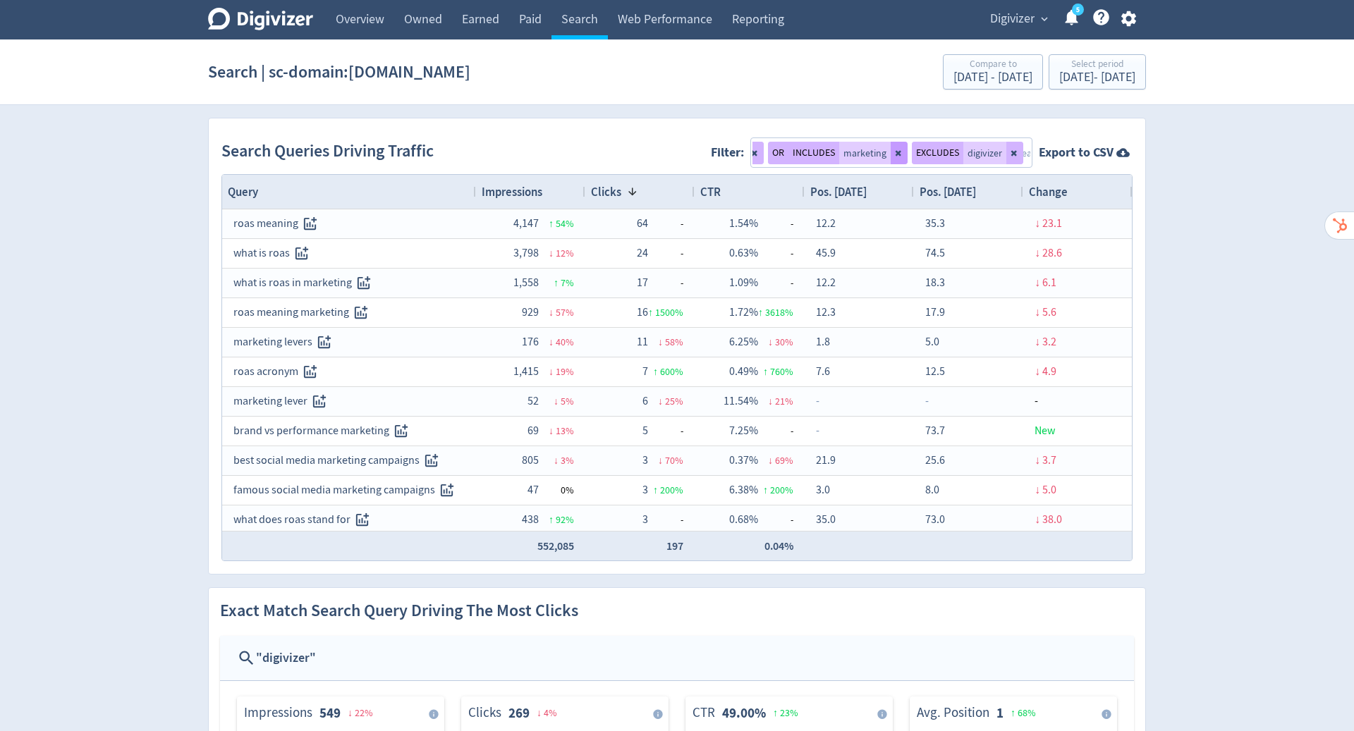
click at [900, 150] on icon at bounding box center [899, 153] width 6 height 6
